Goal: Task Accomplishment & Management: Manage account settings

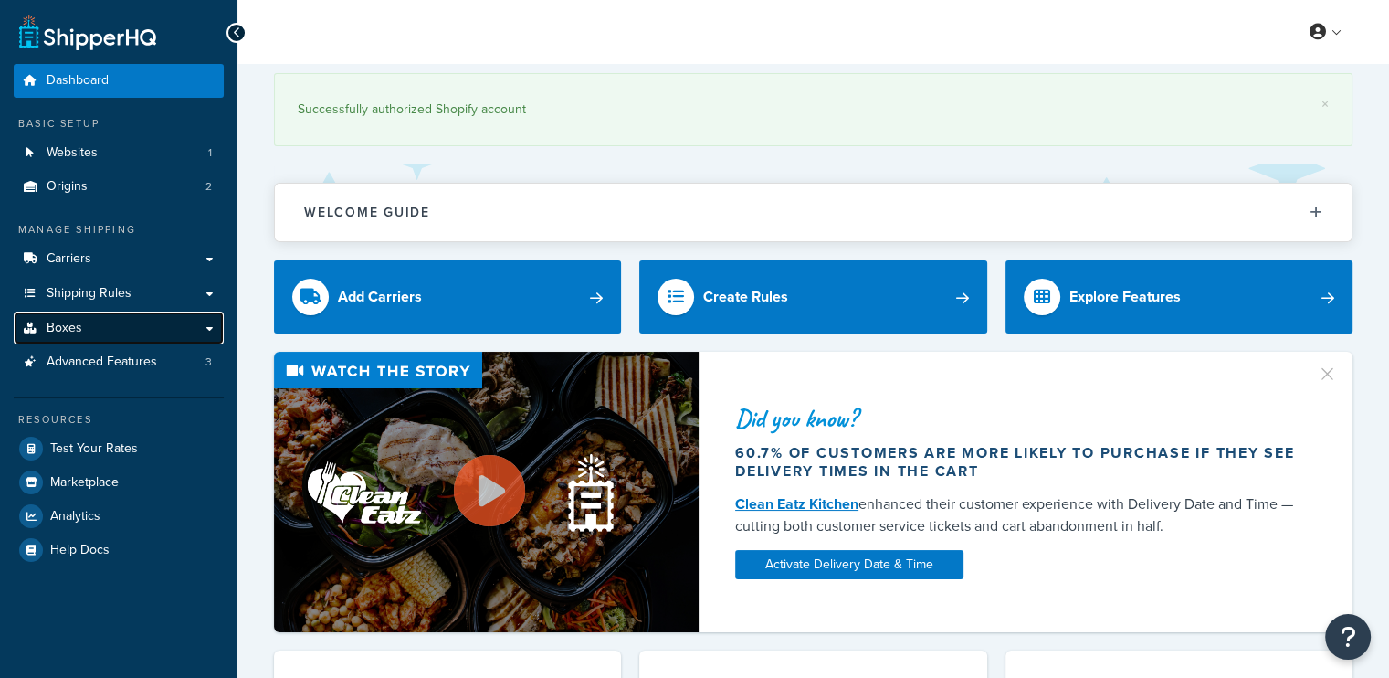
click at [96, 328] on link "Boxes" at bounding box center [119, 328] width 210 height 34
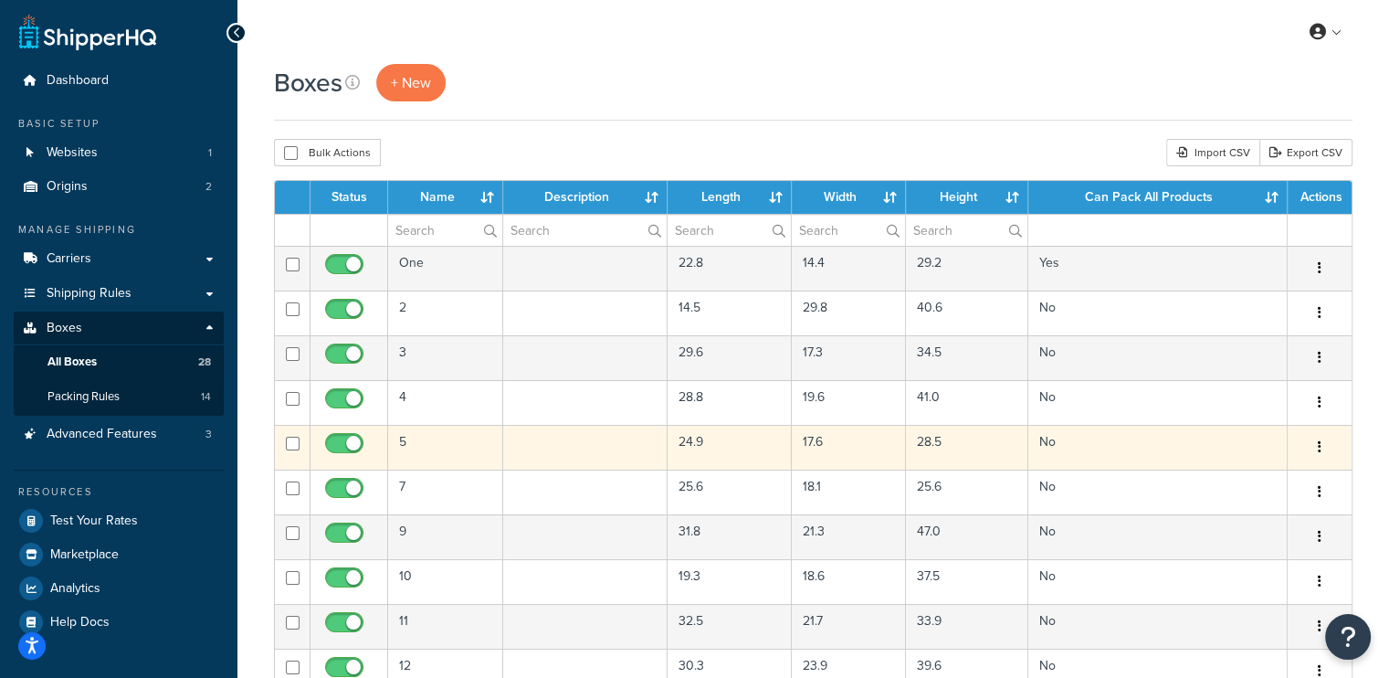
click at [530, 434] on td at bounding box center [585, 447] width 164 height 45
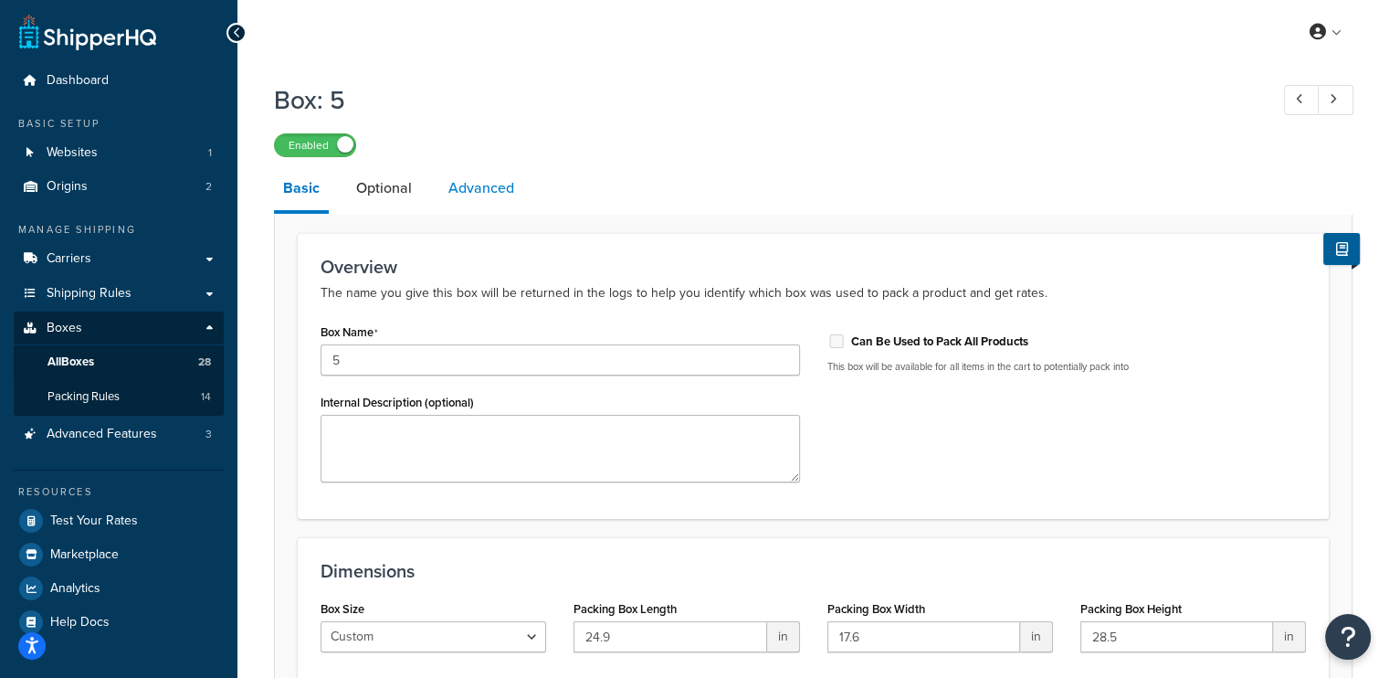
click at [462, 176] on link "Advanced" at bounding box center [481, 188] width 84 height 44
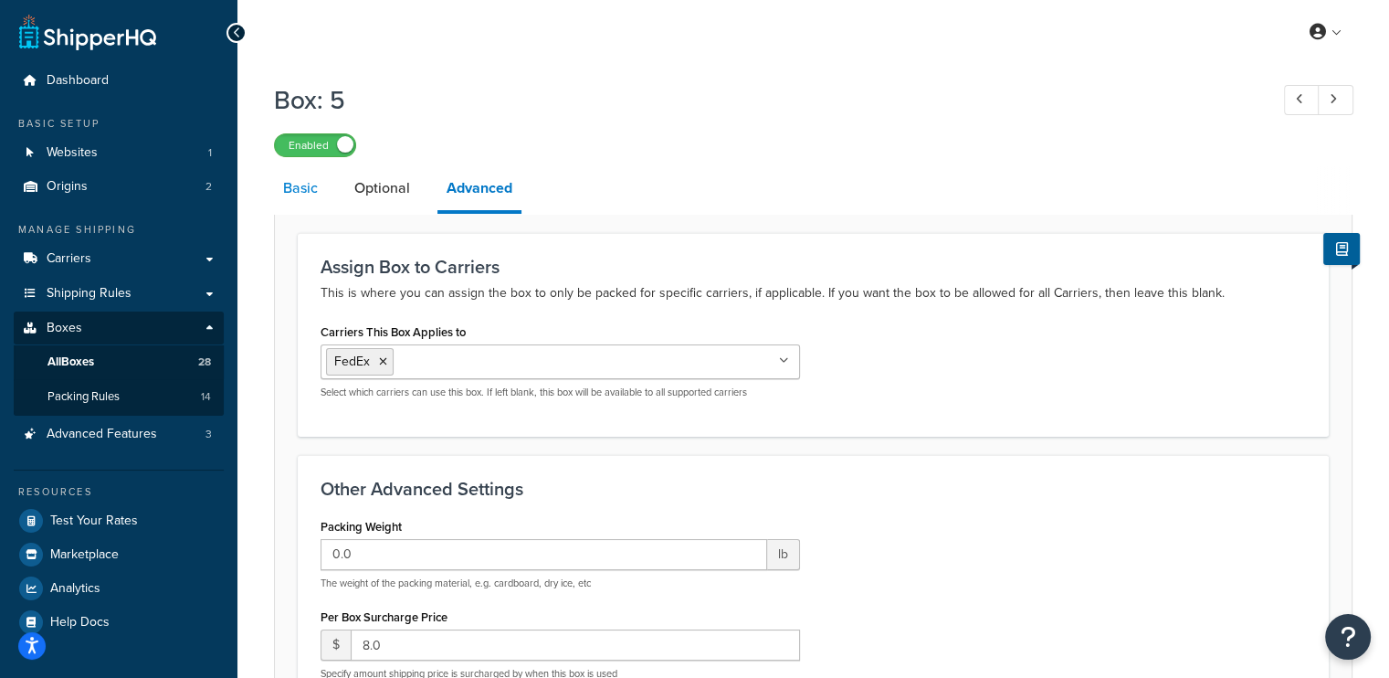
click at [305, 201] on link "Basic" at bounding box center [300, 188] width 53 height 44
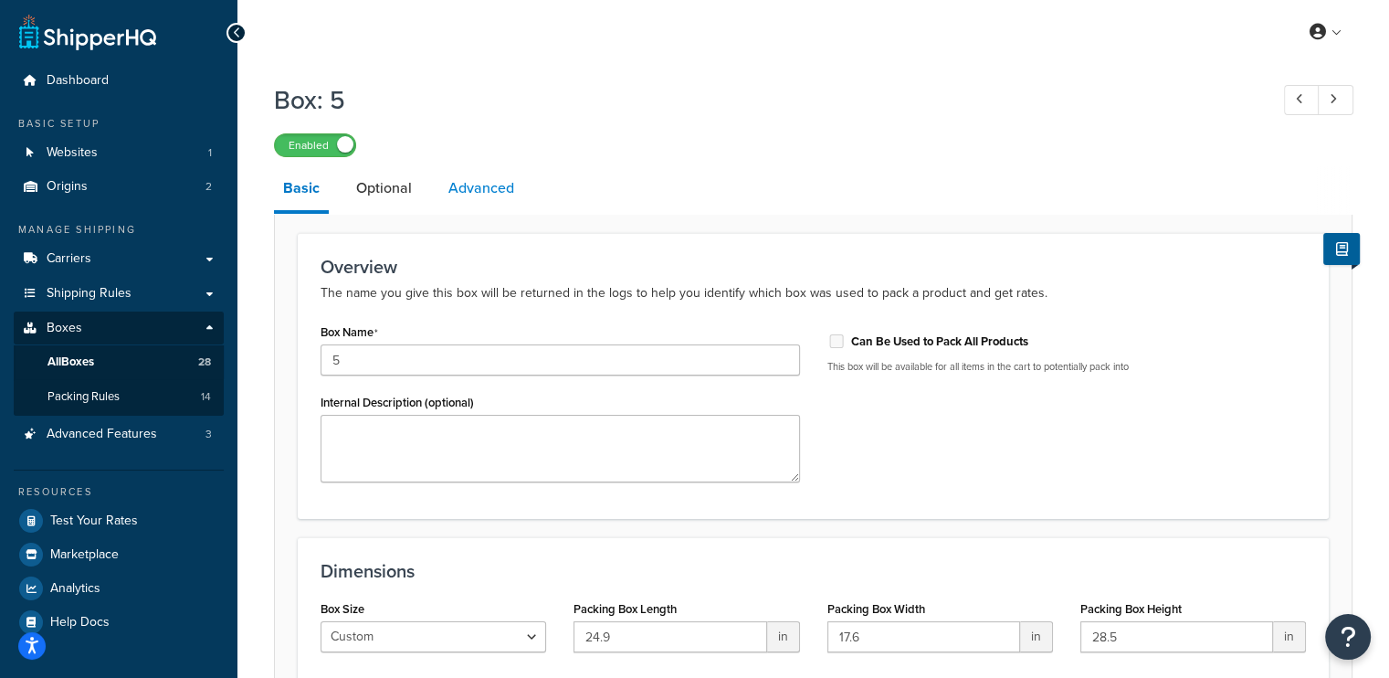
click at [496, 198] on link "Advanced" at bounding box center [481, 188] width 84 height 44
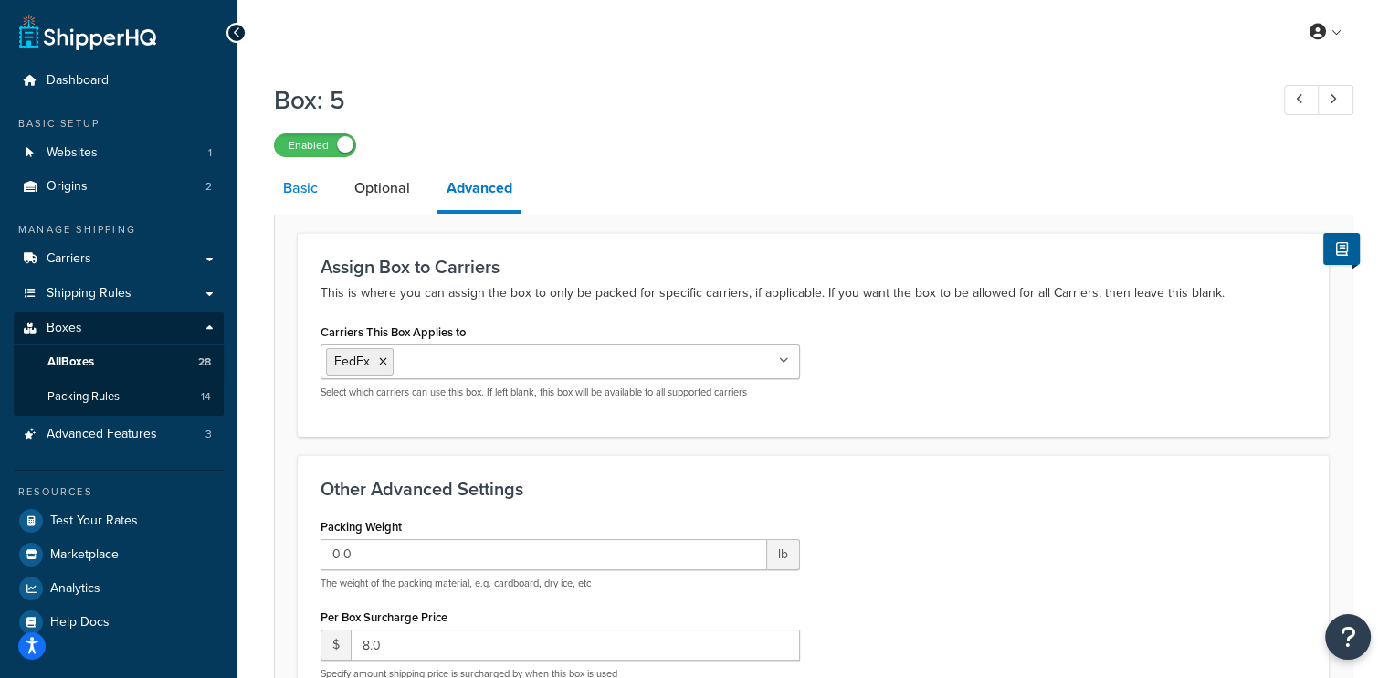
click at [306, 200] on link "Basic" at bounding box center [300, 188] width 53 height 44
